Goal: Browse casually: Explore the website without a specific task or goal

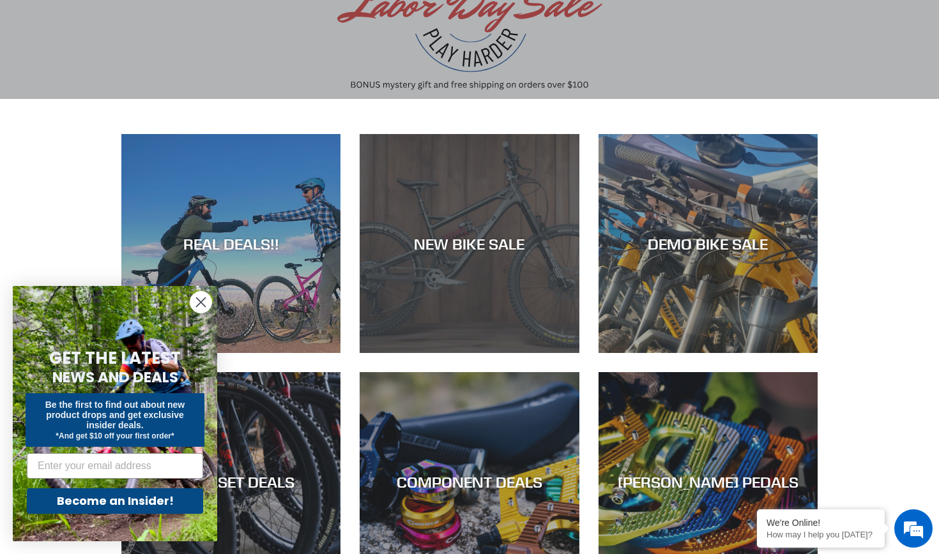
scroll to position [333, 0]
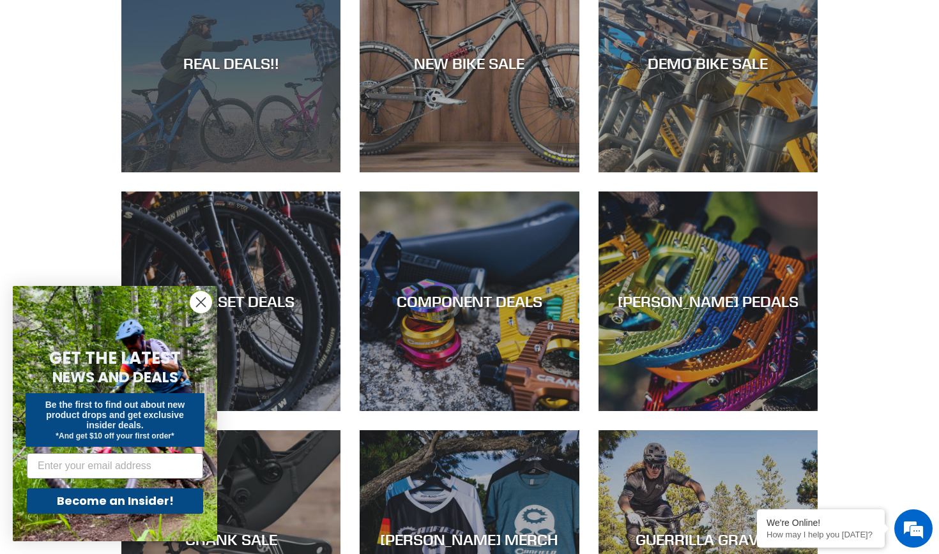
click at [267, 172] on div "REAL DEALS!!" at bounding box center [230, 172] width 219 height 0
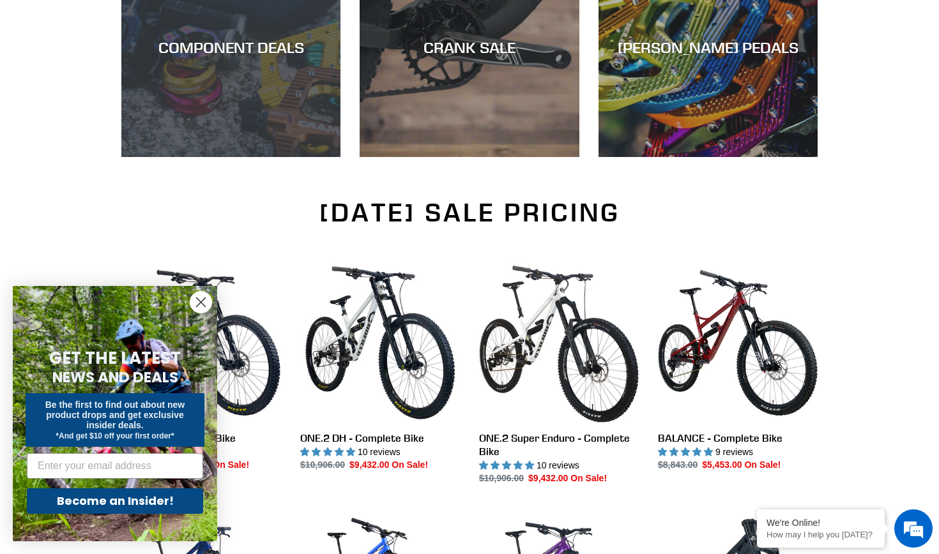
scroll to position [686, 0]
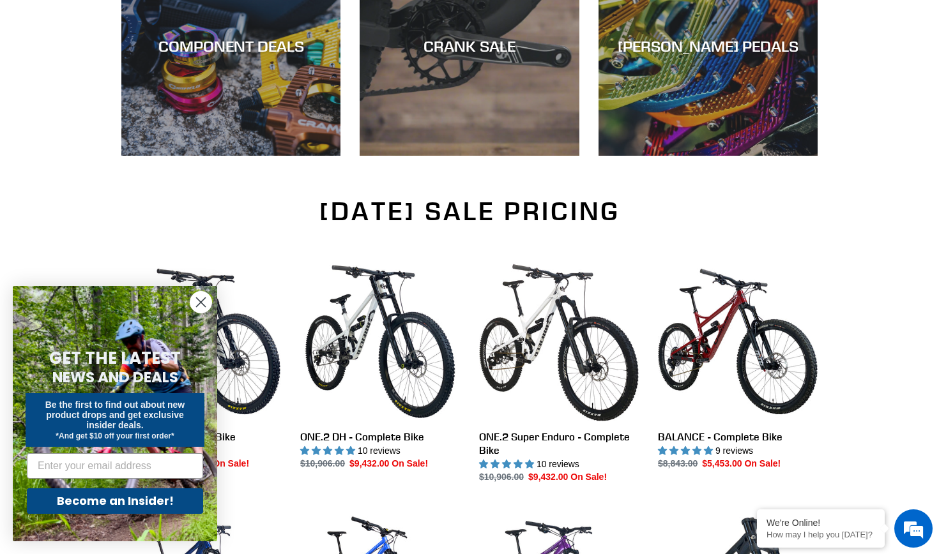
click at [201, 296] on circle "Close dialog" at bounding box center [200, 302] width 21 height 21
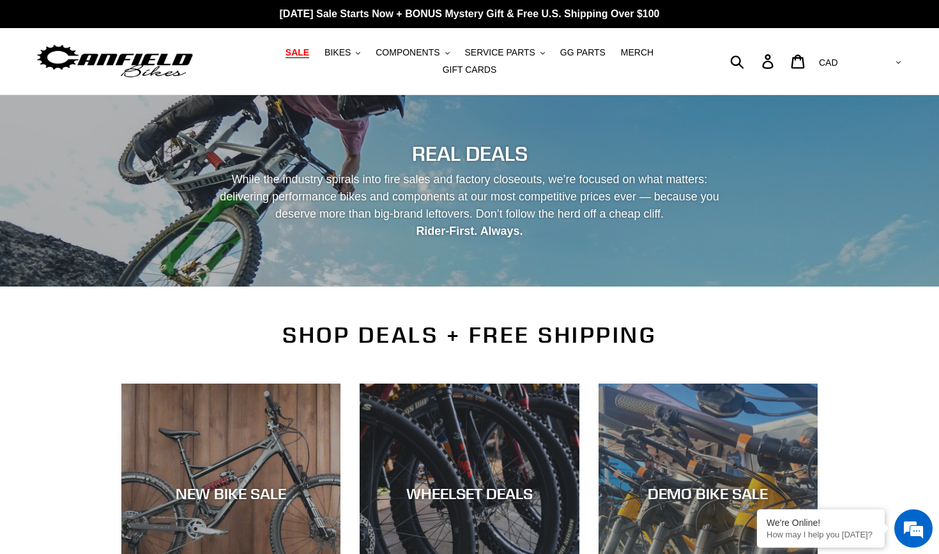
scroll to position [0, 0]
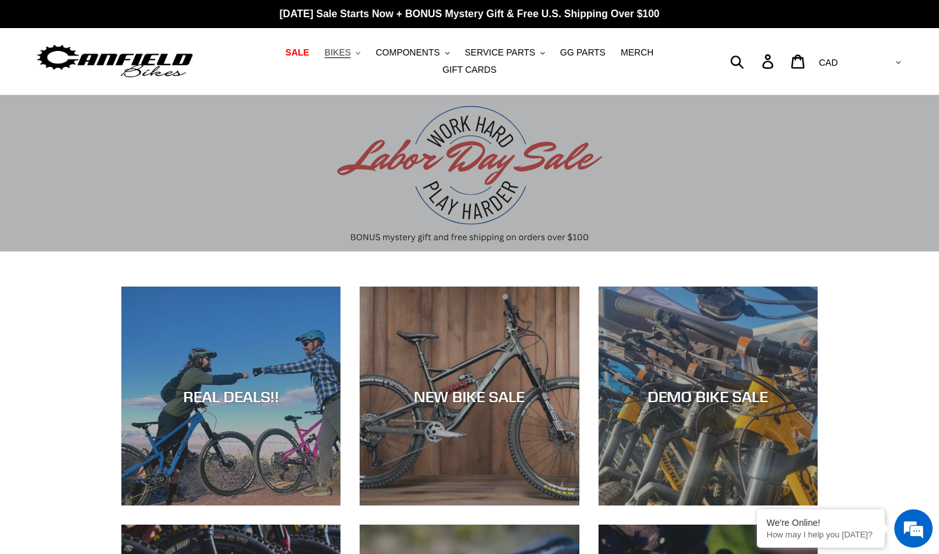
click at [351, 50] on span "BIKES" at bounding box center [337, 52] width 26 height 11
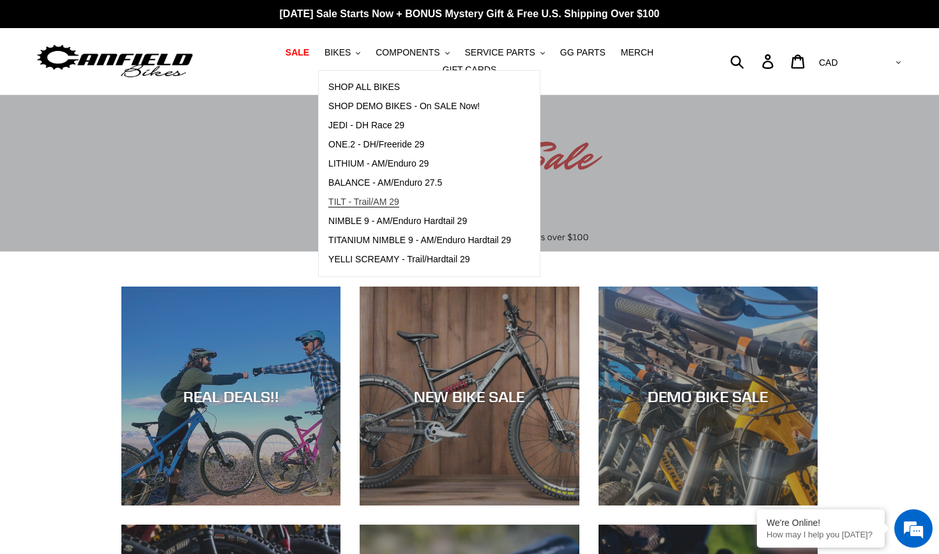
click at [371, 201] on span "TILT - Trail/AM 29" at bounding box center [363, 202] width 71 height 11
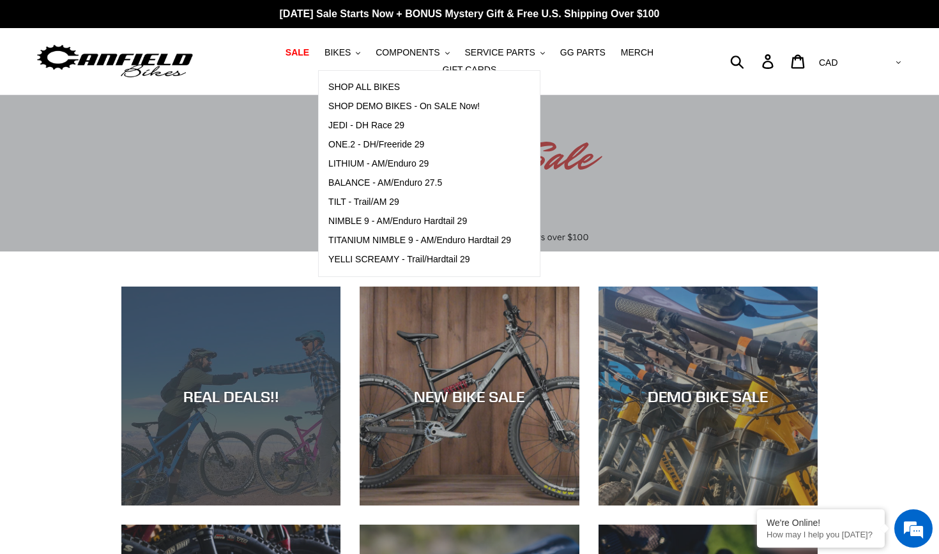
click at [127, 506] on div "REAL DEALS!!" at bounding box center [230, 506] width 219 height 0
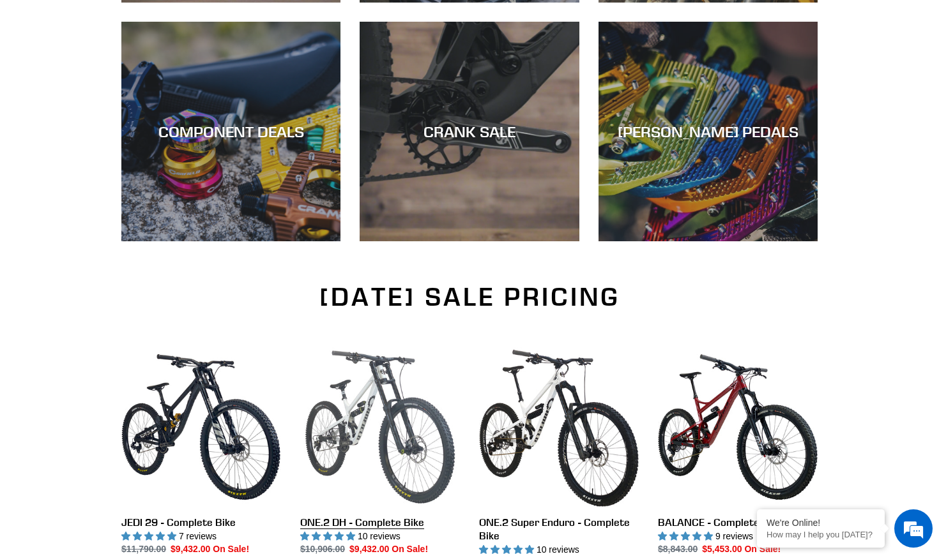
scroll to position [554, 0]
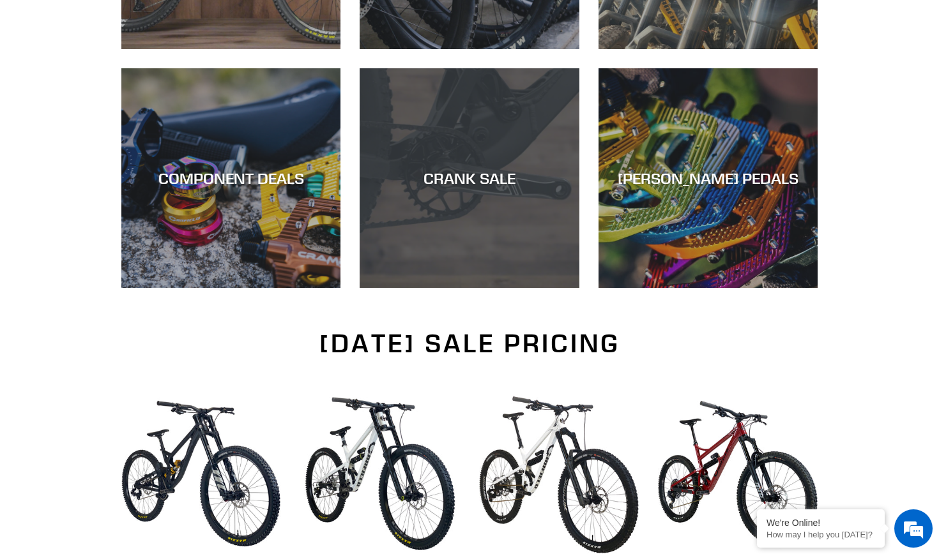
click at [439, 288] on div "CRANK SALE" at bounding box center [468, 288] width 219 height 0
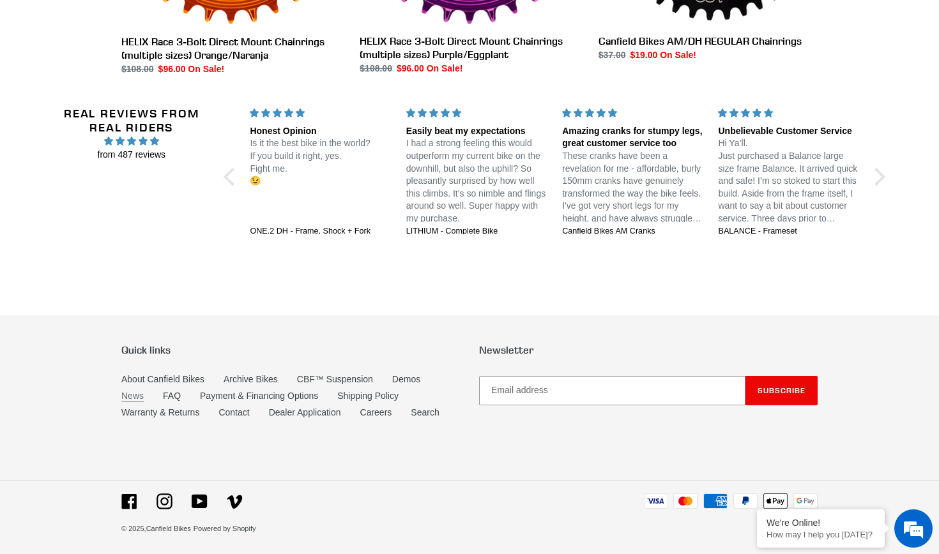
click at [132, 396] on link "News" at bounding box center [132, 396] width 22 height 11
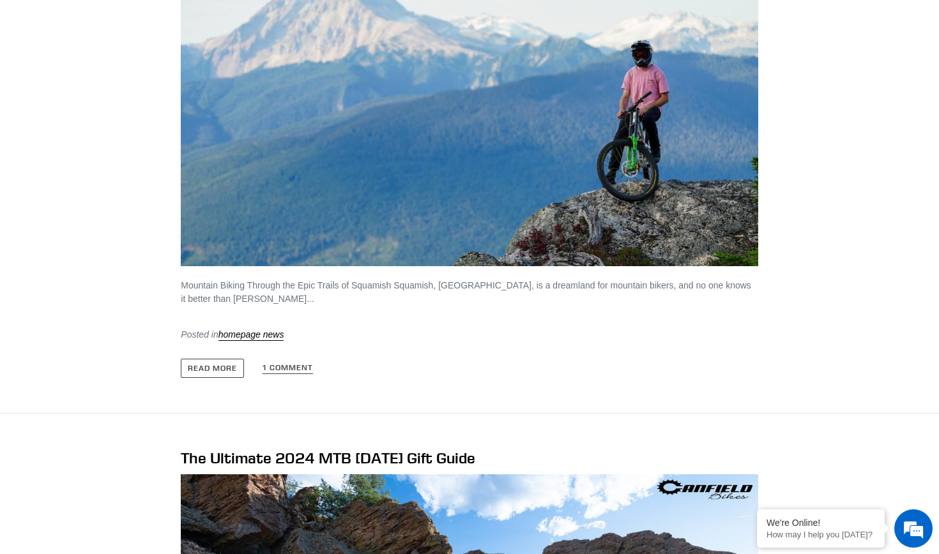
scroll to position [1285, 0]
